Goal: Task Accomplishment & Management: Manage account settings

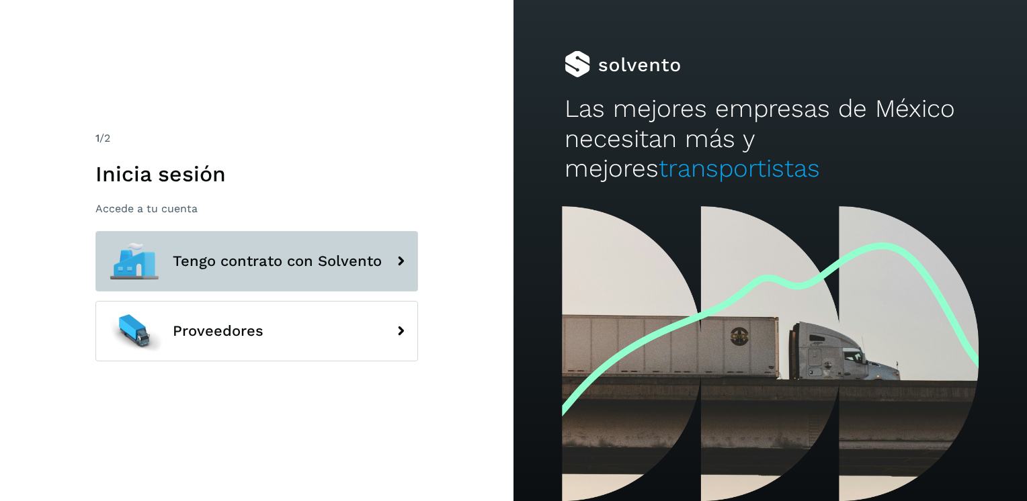
click at [223, 270] on button "Tengo contrato con Solvento" at bounding box center [256, 261] width 323 height 60
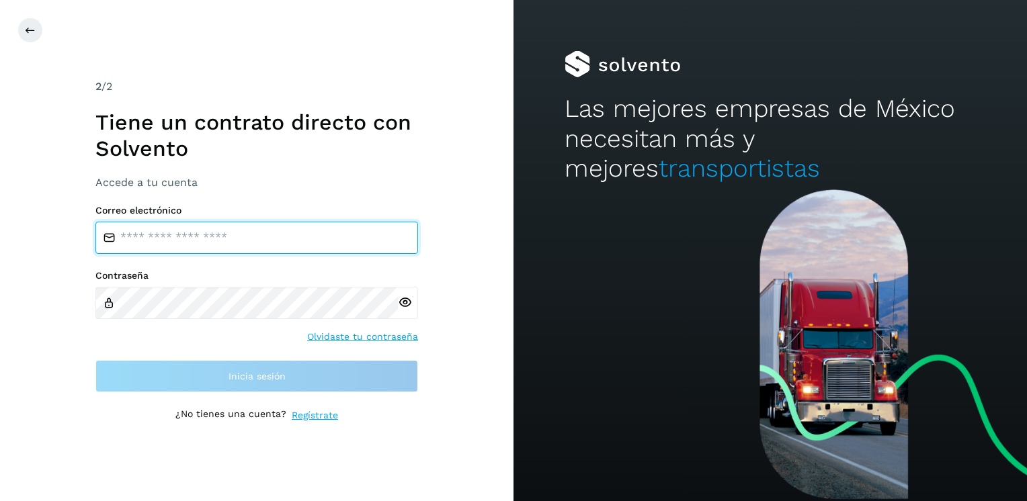
type input "**********"
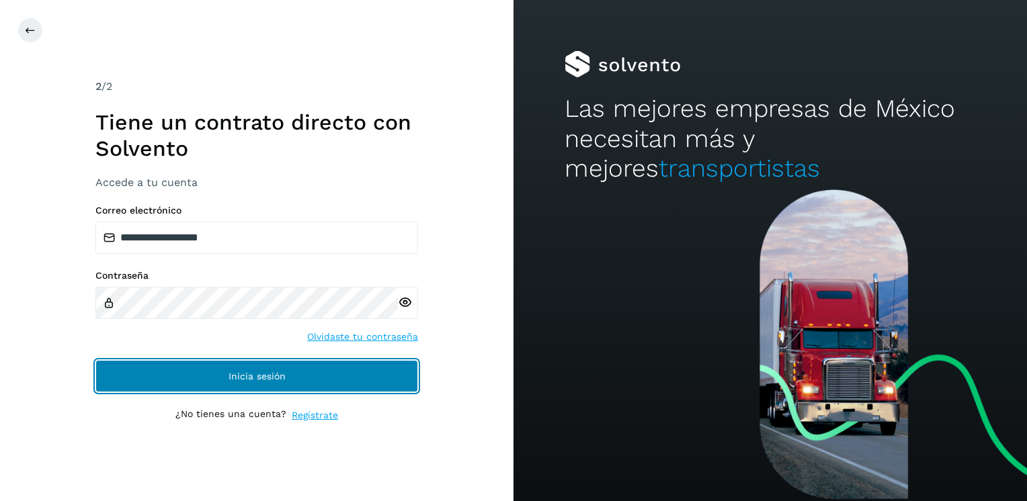
click at [224, 374] on button "Inicia sesión" at bounding box center [256, 376] width 323 height 32
click at [235, 382] on button "Inicia sesión" at bounding box center [256, 376] width 323 height 32
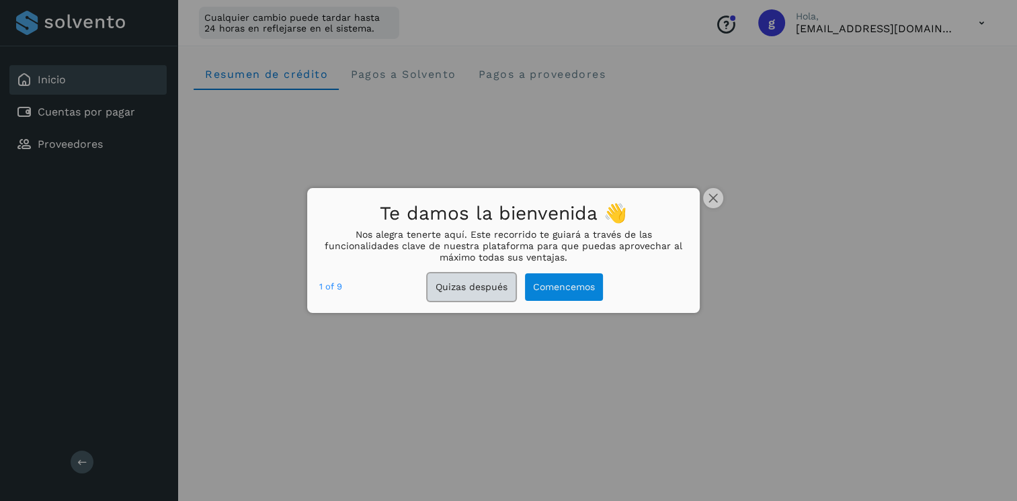
click at [484, 286] on button "Quizas después" at bounding box center [471, 288] width 88 height 28
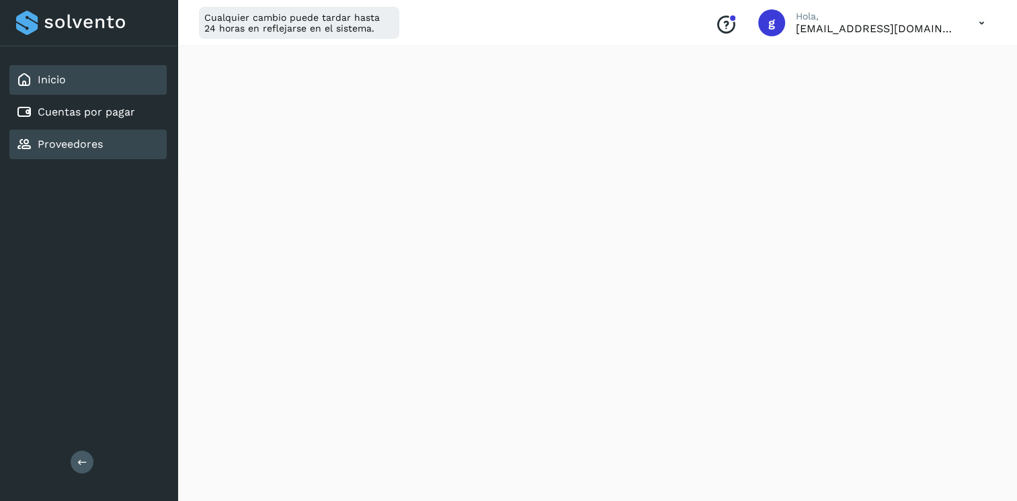
scroll to position [202, 0]
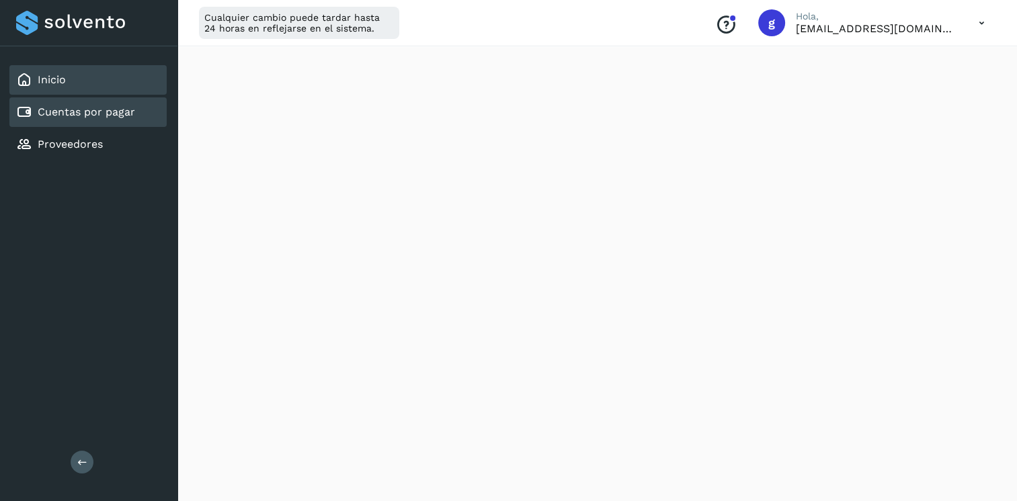
click at [95, 117] on link "Cuentas por pagar" at bounding box center [86, 112] width 97 height 13
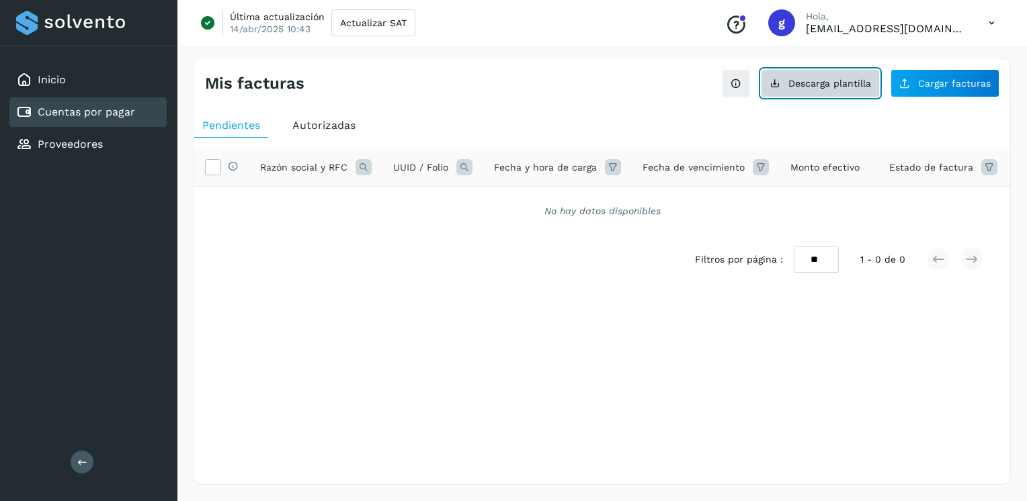
click at [840, 83] on span "Descarga plantilla" at bounding box center [829, 83] width 83 height 9
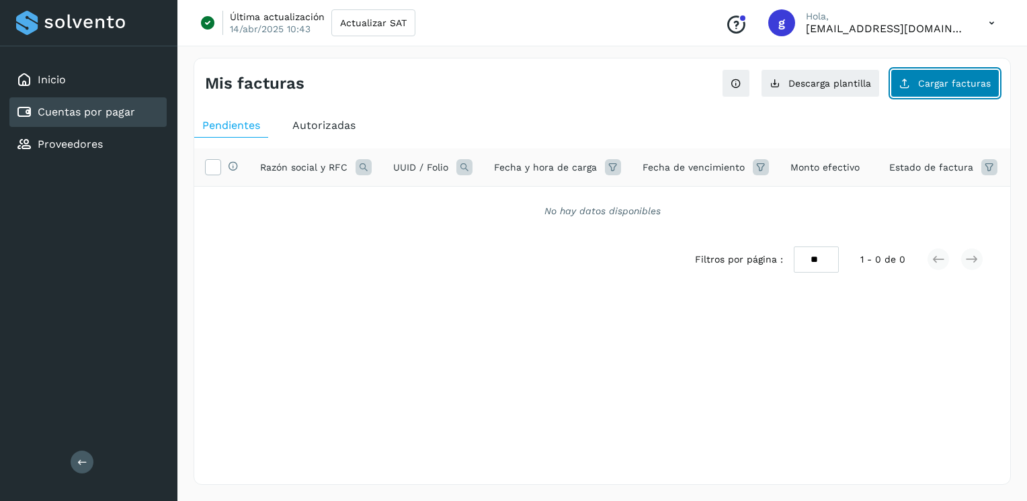
click at [928, 88] on button "Cargar facturas" at bounding box center [945, 83] width 109 height 28
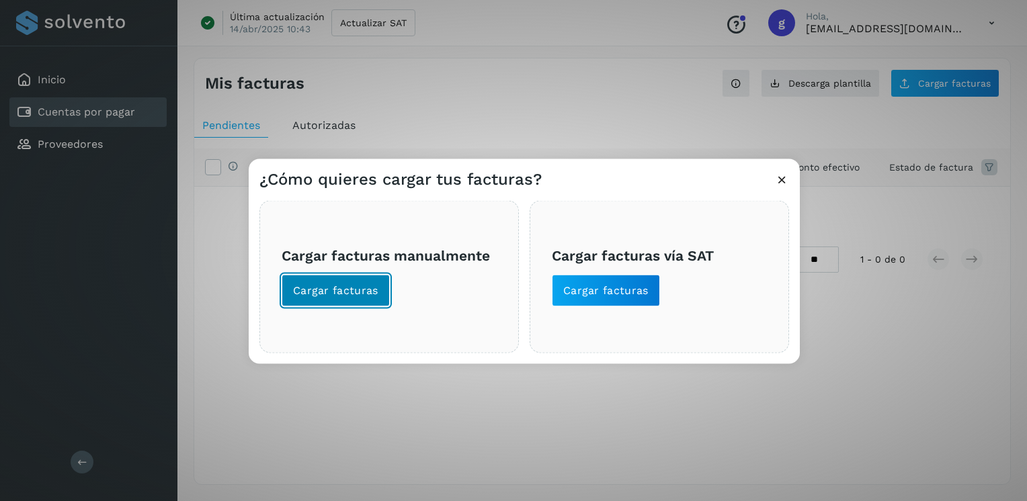
click at [343, 288] on span "Cargar facturas" at bounding box center [335, 291] width 85 height 15
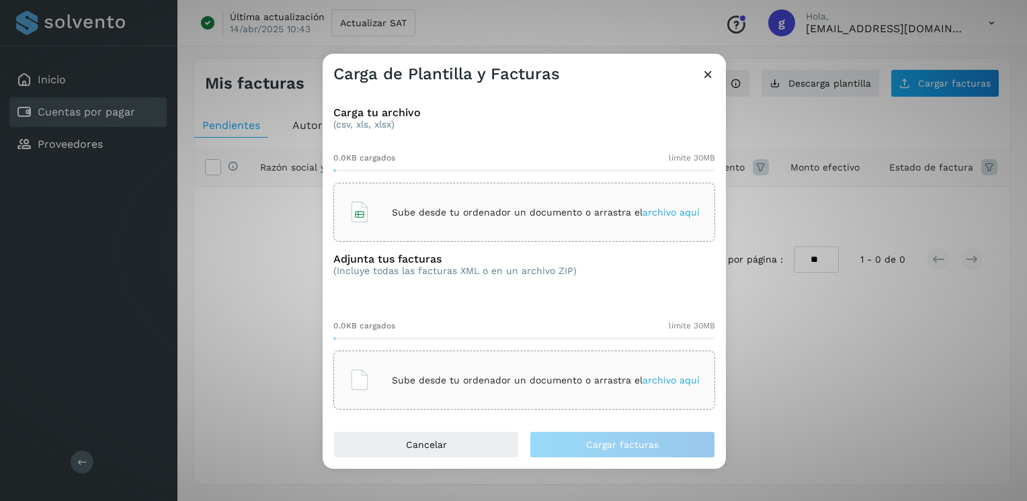
click at [473, 218] on p "Sube desde tu ordenador un documento o arrastra el archivo aquí" at bounding box center [546, 212] width 308 height 11
click at [495, 382] on p "Sube desde tu ordenador un documento o arrastra el archivo aquí" at bounding box center [546, 380] width 308 height 11
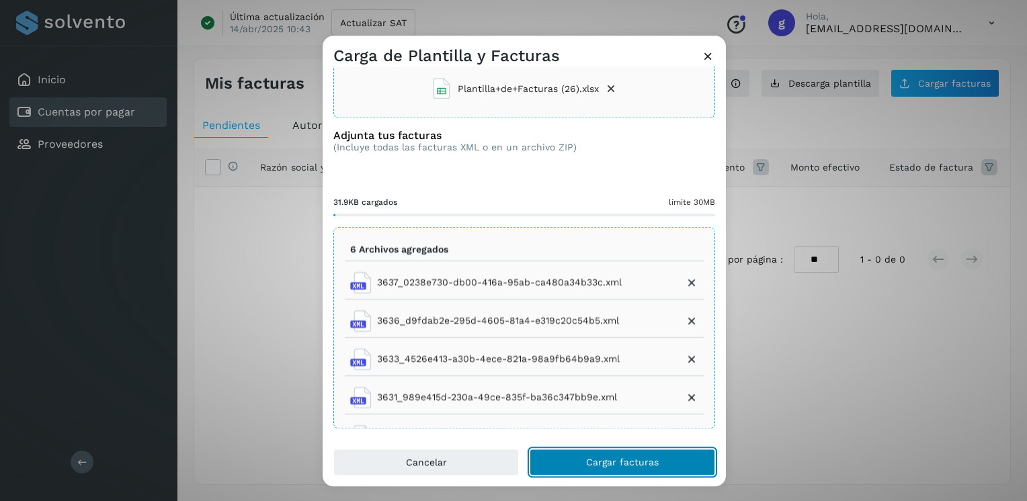
click at [591, 458] on span "Cargar facturas" at bounding box center [622, 462] width 73 height 9
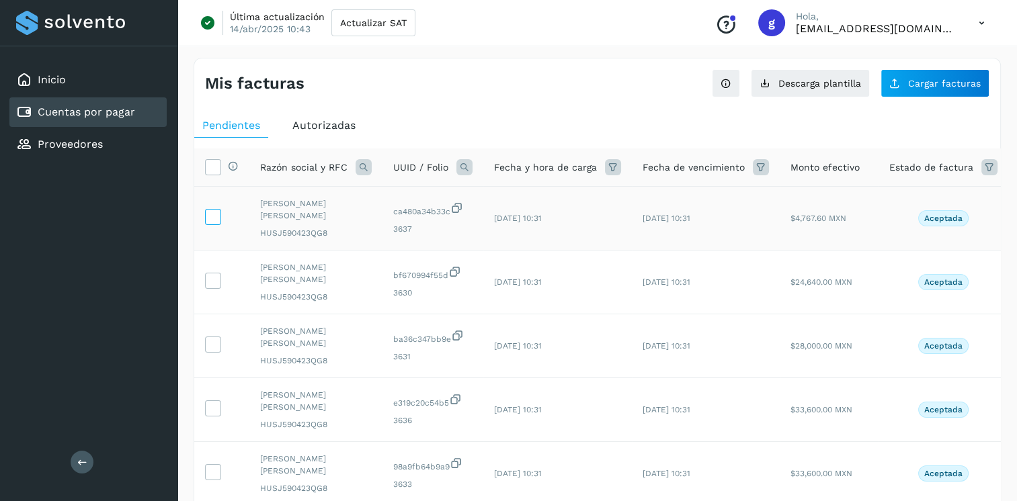
click at [213, 218] on icon at bounding box center [213, 216] width 14 height 14
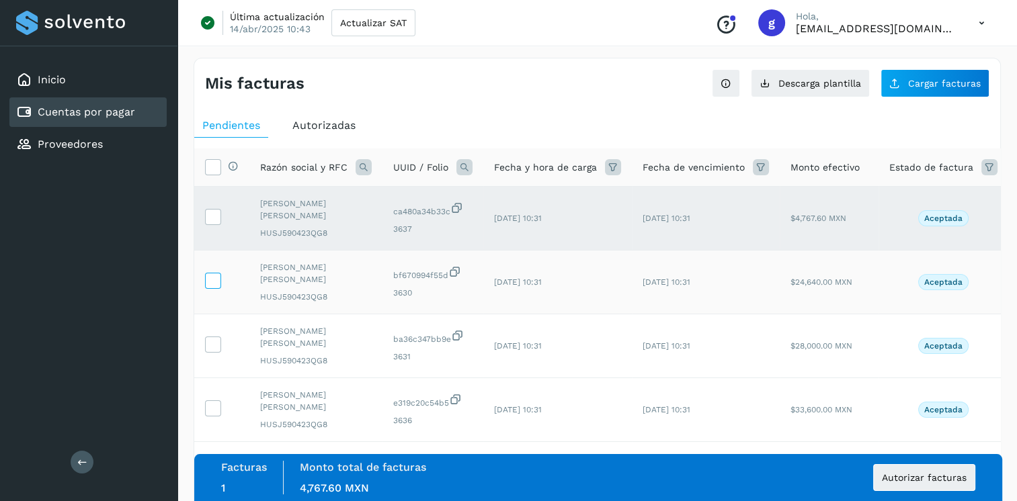
click at [209, 279] on icon at bounding box center [213, 280] width 14 height 14
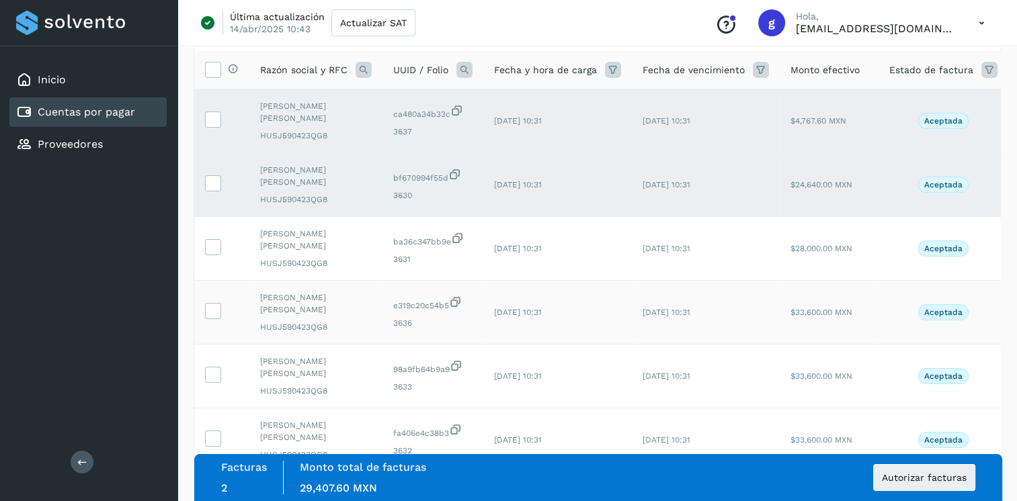
scroll to position [134, 0]
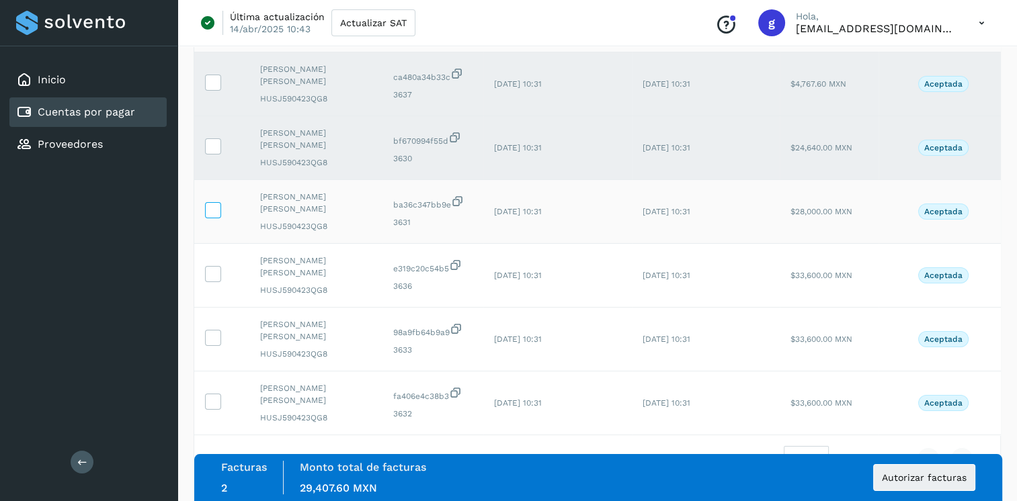
click at [209, 210] on icon at bounding box center [213, 209] width 14 height 14
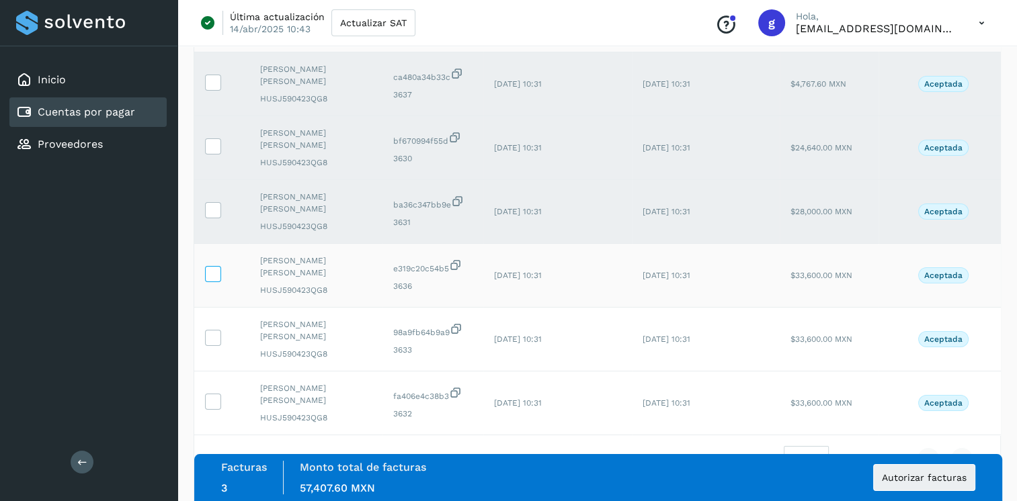
click at [210, 274] on icon at bounding box center [213, 273] width 14 height 14
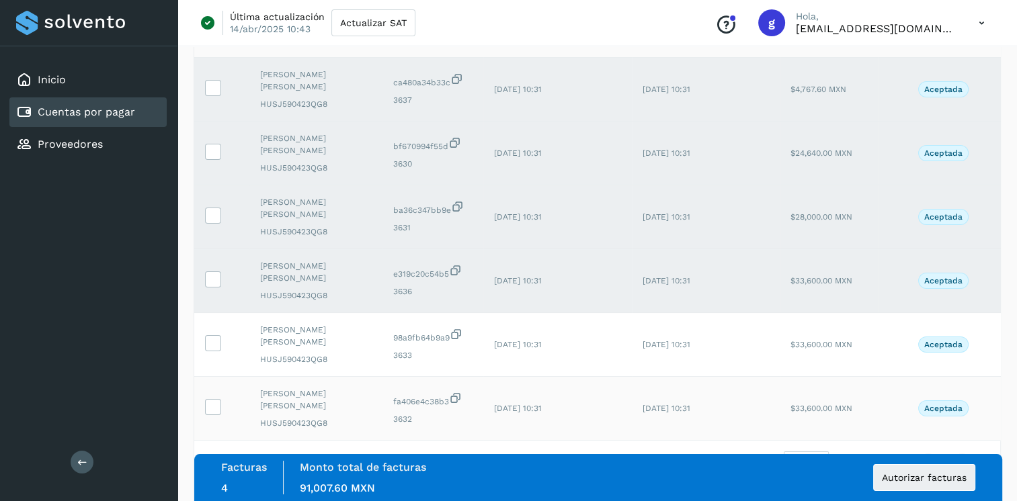
scroll to position [191, 0]
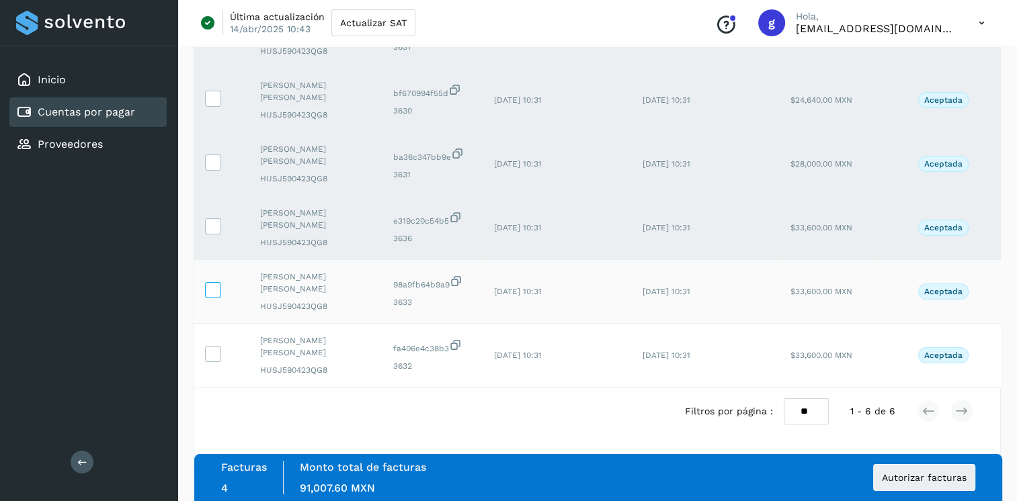
click at [212, 282] on icon at bounding box center [213, 289] width 14 height 14
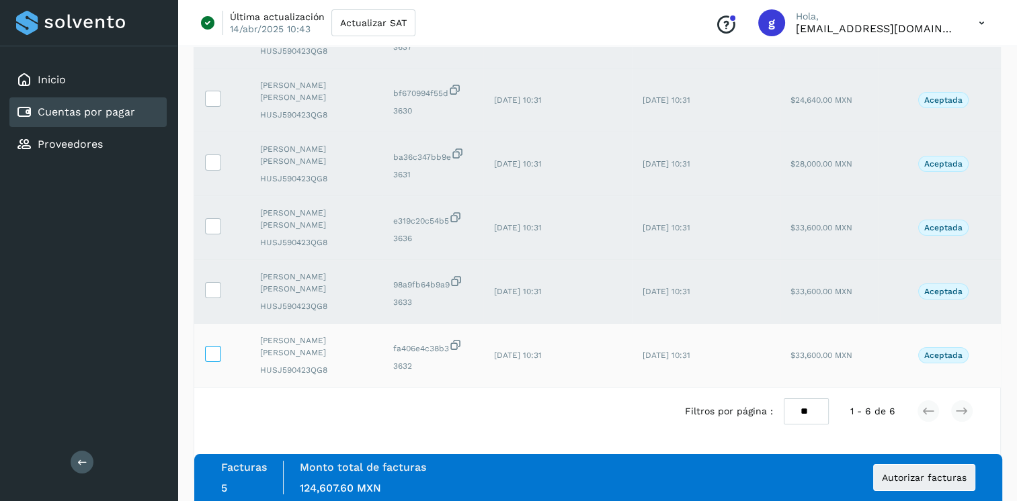
click at [217, 346] on icon at bounding box center [213, 353] width 14 height 14
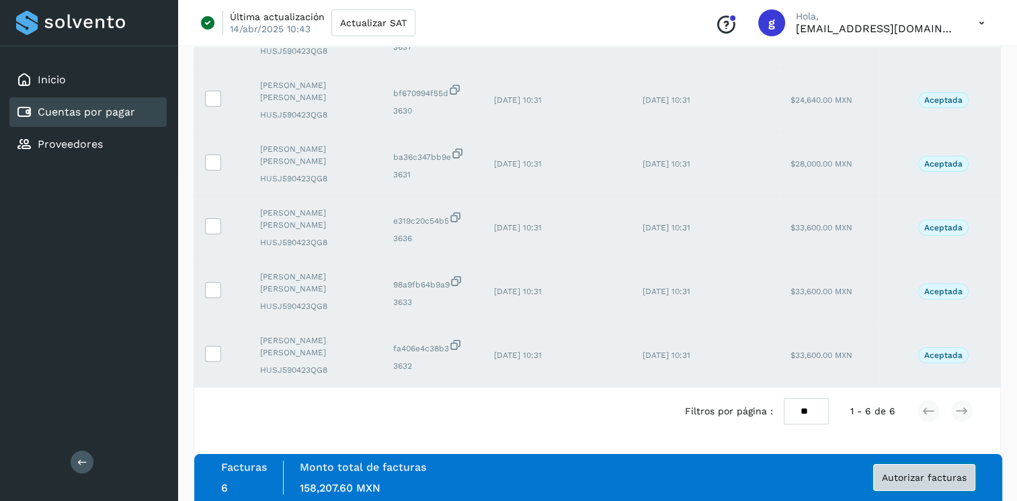
click at [913, 476] on span "Autorizar facturas" at bounding box center [924, 477] width 85 height 9
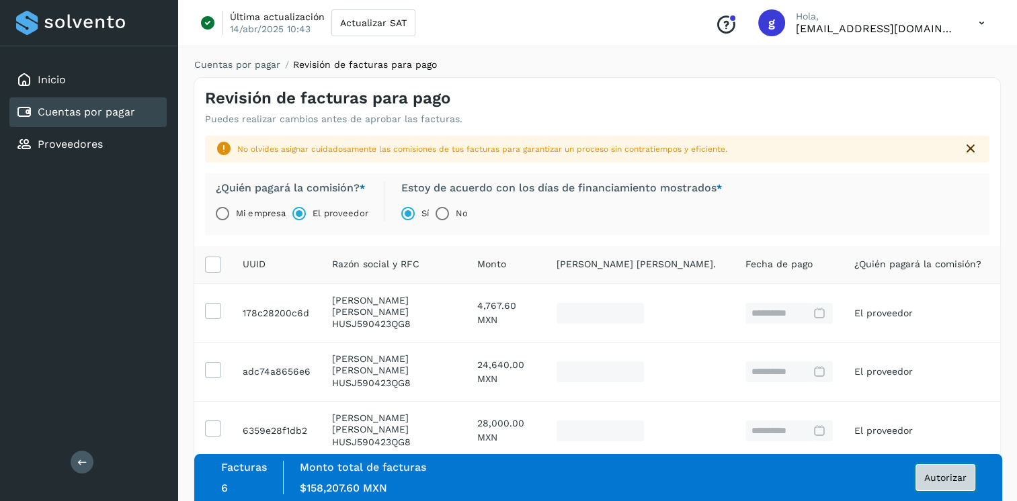
click at [939, 477] on span "Autorizar" at bounding box center [945, 477] width 42 height 9
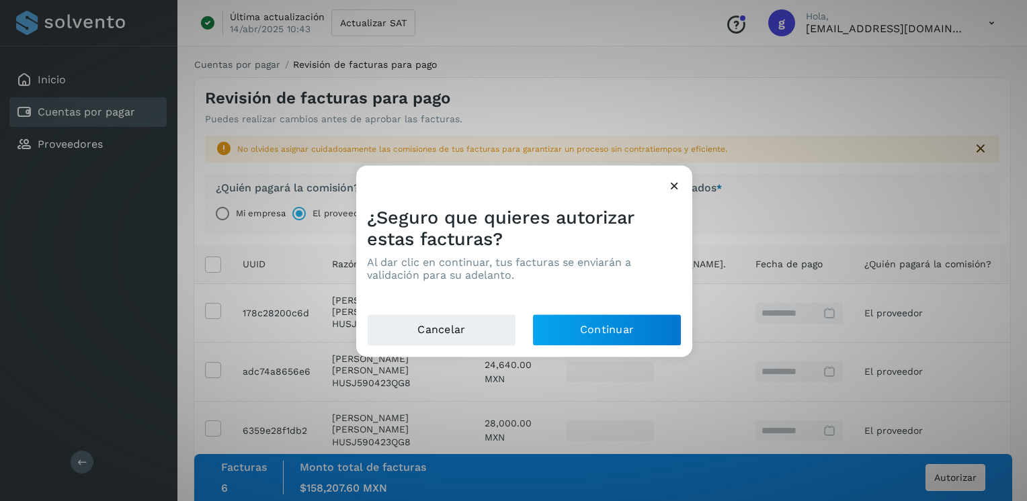
click at [675, 183] on icon at bounding box center [674, 186] width 14 height 14
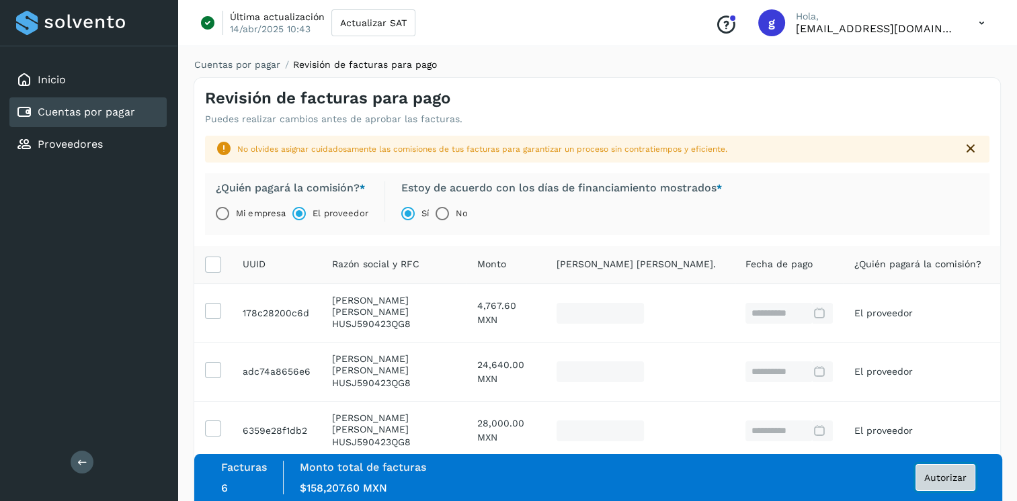
click at [947, 475] on span "Autorizar" at bounding box center [945, 477] width 42 height 9
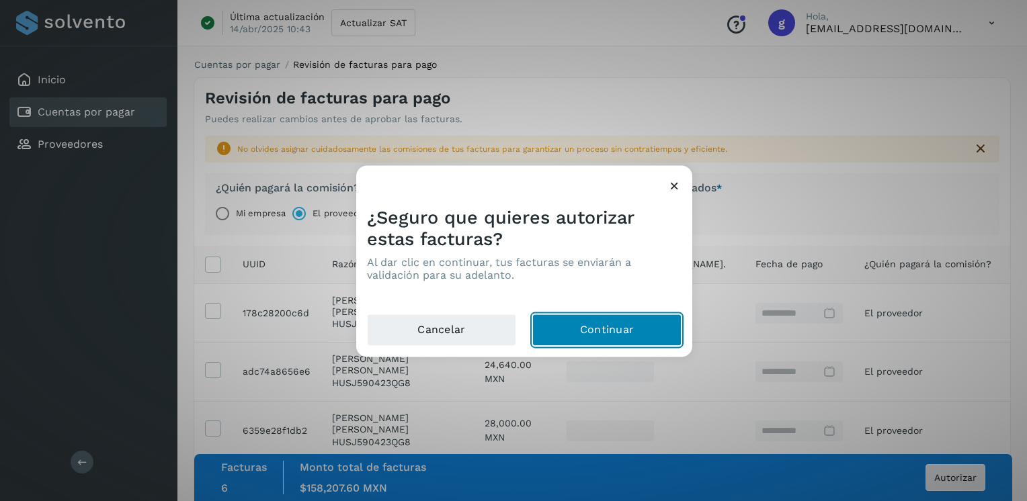
click at [602, 328] on button "Continuar" at bounding box center [606, 331] width 149 height 32
